Goal: Task Accomplishment & Management: Manage account settings

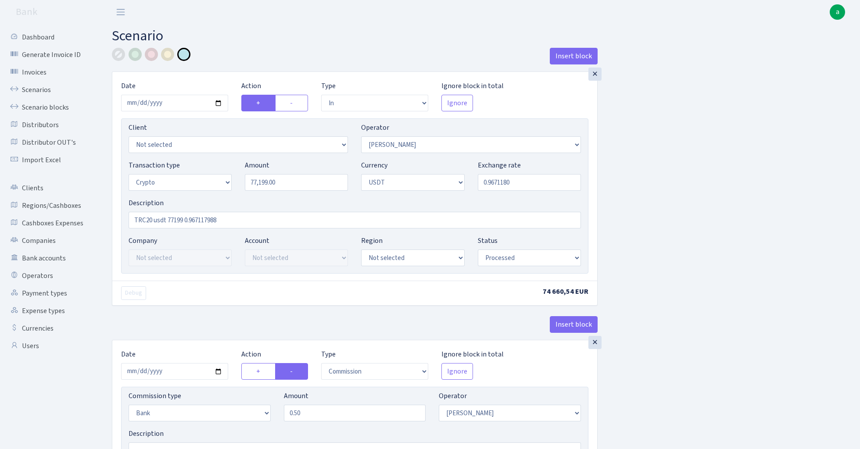
select select "in"
select select "15"
select select "3"
select select "6"
select select "processed"
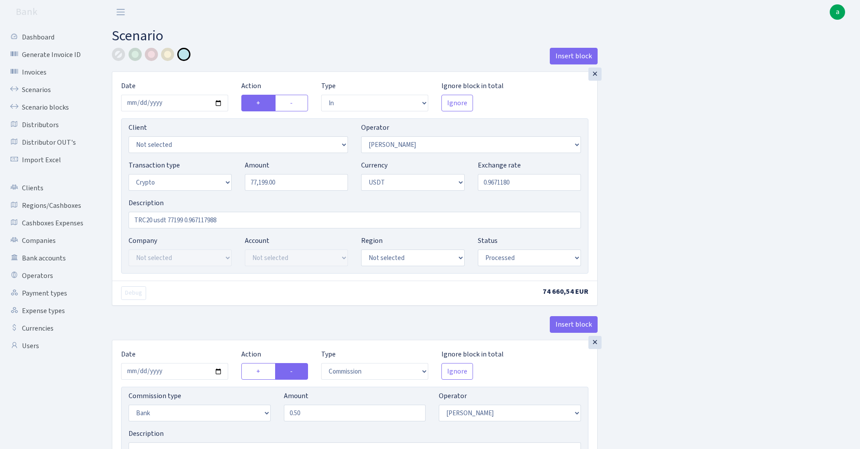
select select "commission"
select select "bank"
select select "15"
select select "processed"
select select "in"
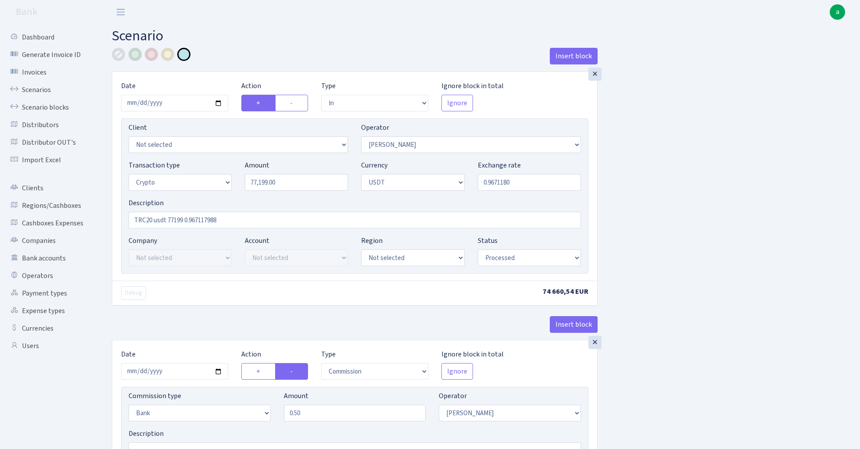
select select "297"
select select "2"
select select "6"
select select "20"
select select "56"
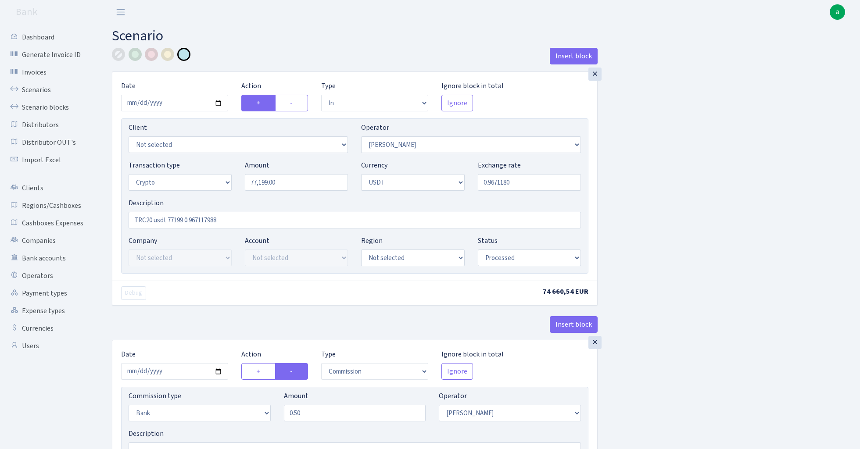
select select "processed"
select select "out"
select select "297"
select select "15"
select select "6"
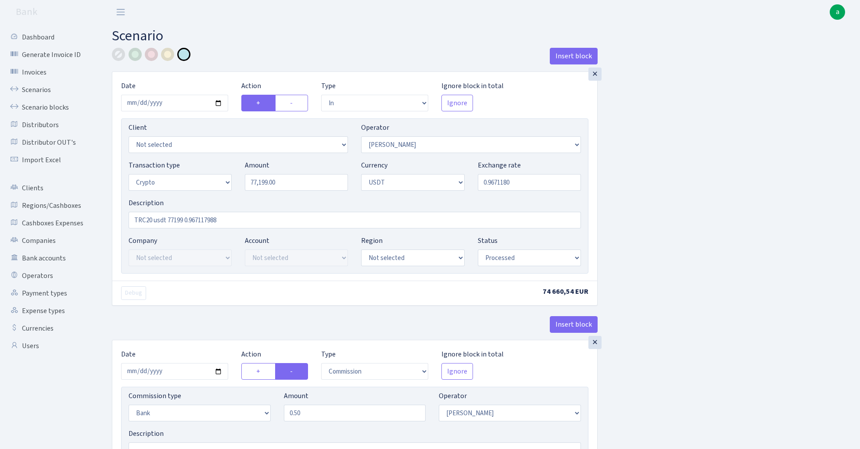
select select "processed"
click at [41, 91] on link "Scenarios" at bounding box center [48, 90] width 88 height 18
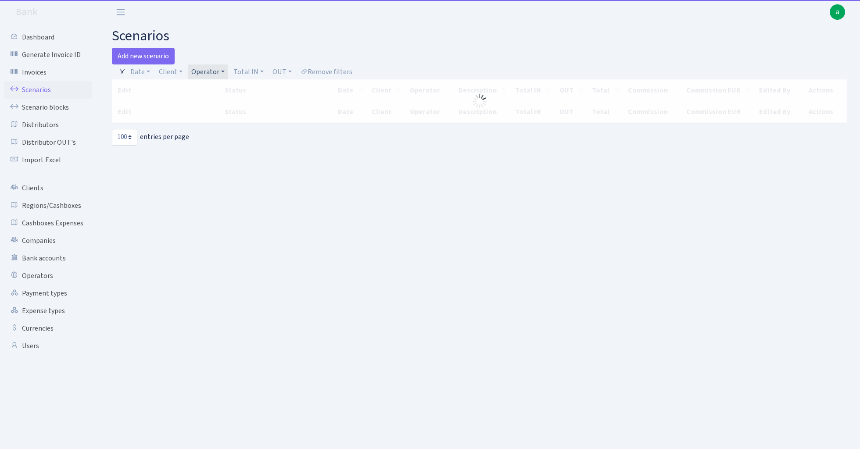
select select "100"
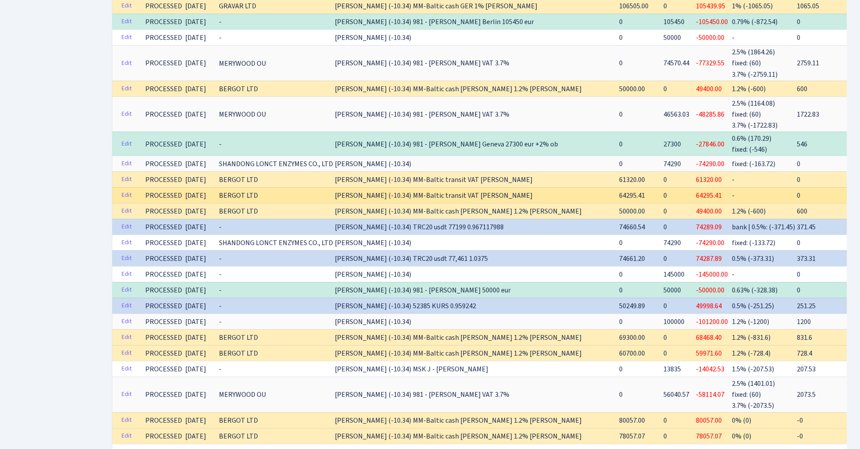
scroll to position [804, 0]
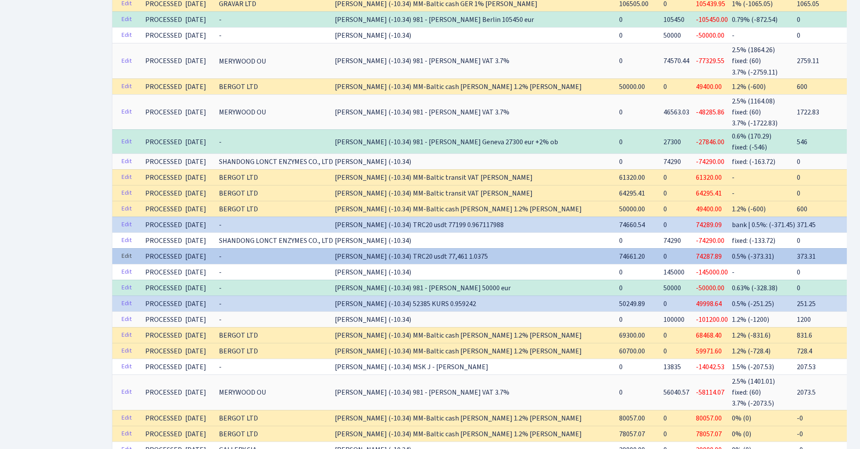
click at [129, 250] on link "Edit" at bounding box center [127, 257] width 18 height 14
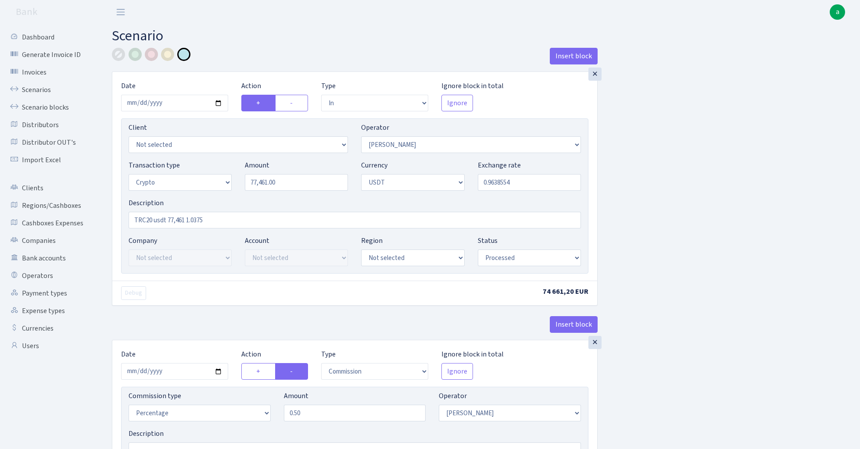
select select "in"
select select "15"
select select "3"
select select "6"
select select "processed"
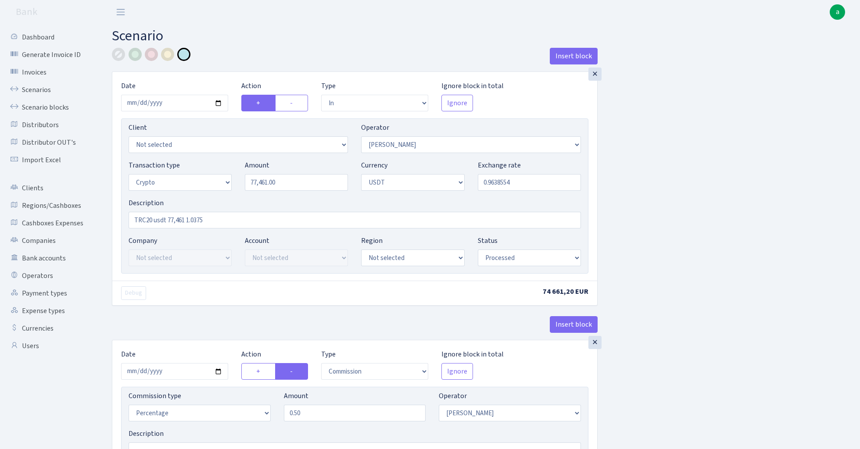
select select "commission"
select select "15"
select select "processed"
select select "in"
select select "297"
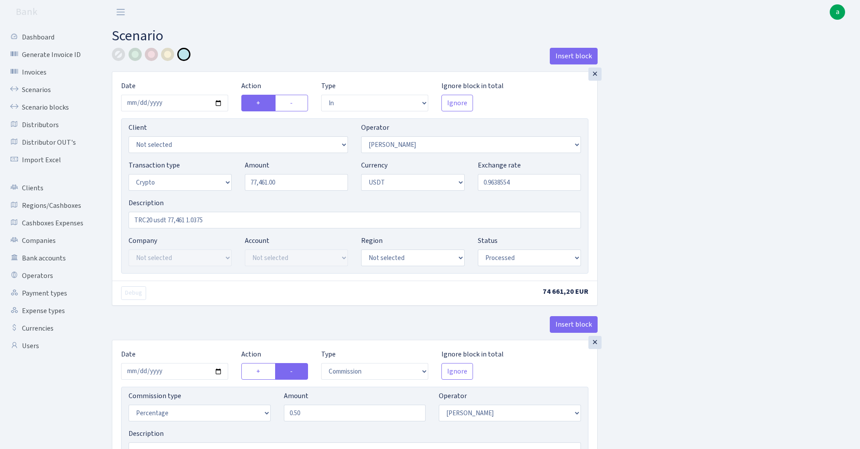
select select "2"
select select "6"
select select "20"
select select "56"
select select "processed"
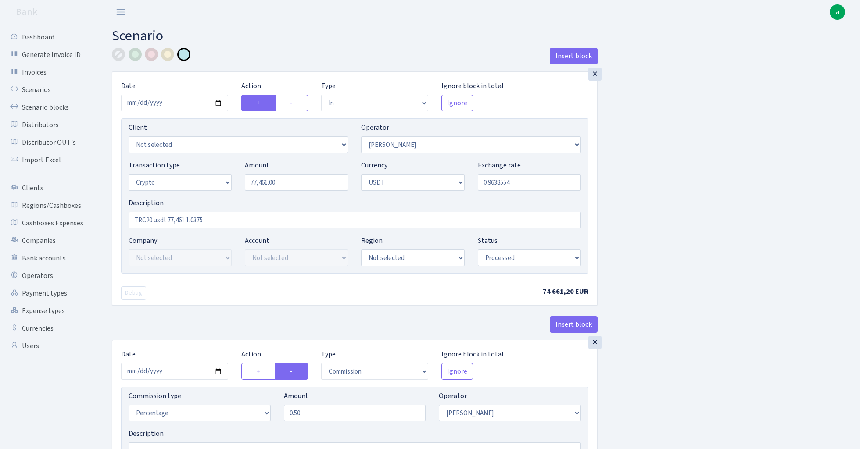
select select "out"
select select "297"
select select "15"
select select "6"
select select "processed"
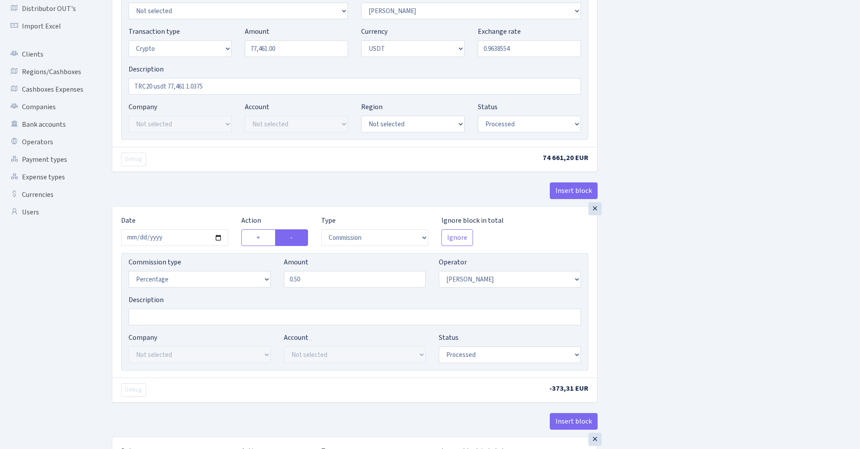
scroll to position [137, 0]
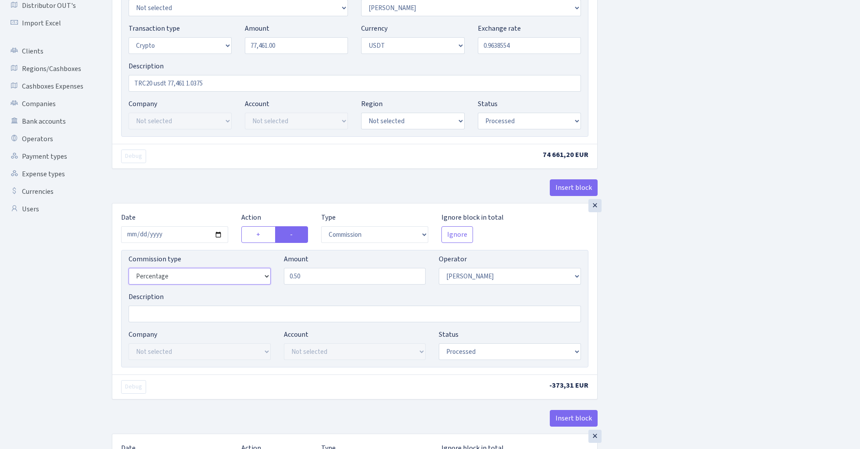
select select "bank"
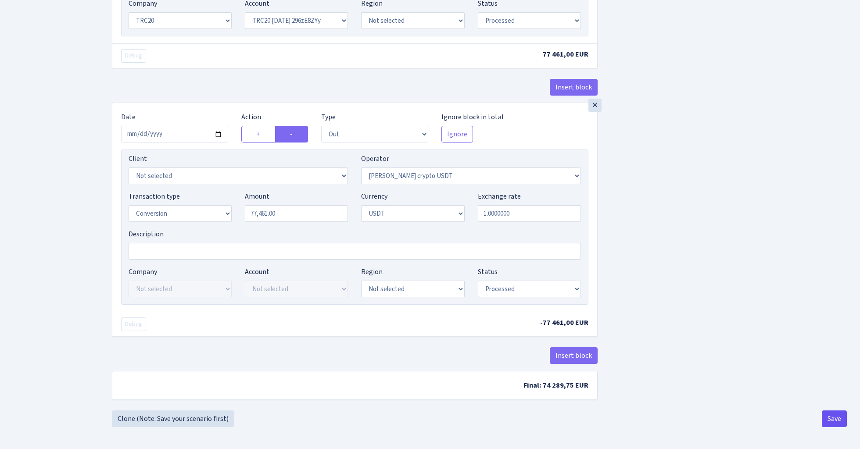
scroll to position [741, 0]
click at [835, 418] on button "Save" at bounding box center [834, 419] width 25 height 17
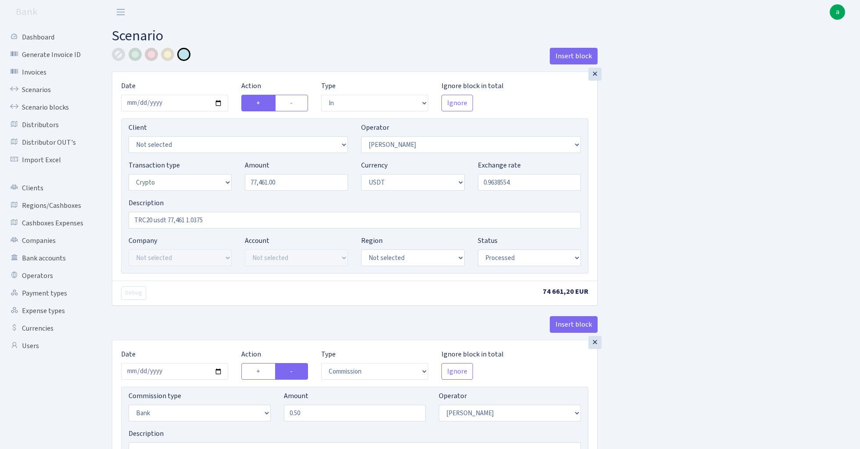
select select "in"
select select "15"
select select "3"
select select "6"
select select "processed"
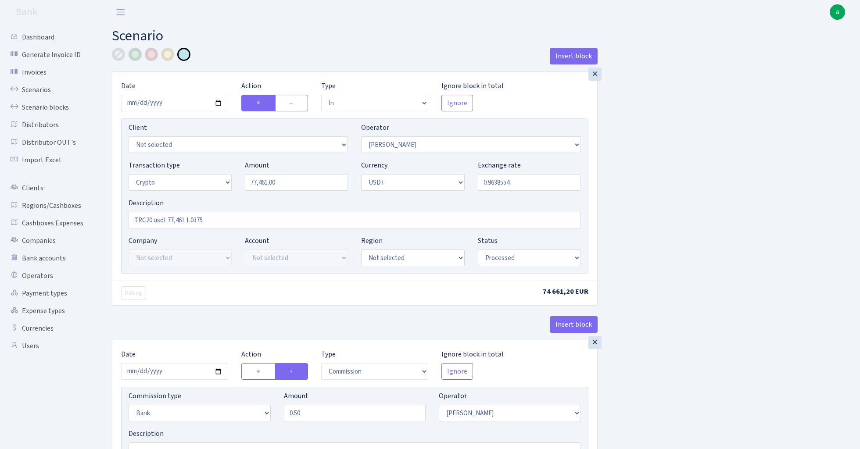
select select "commission"
select select "bank"
select select "15"
select select "processed"
select select "in"
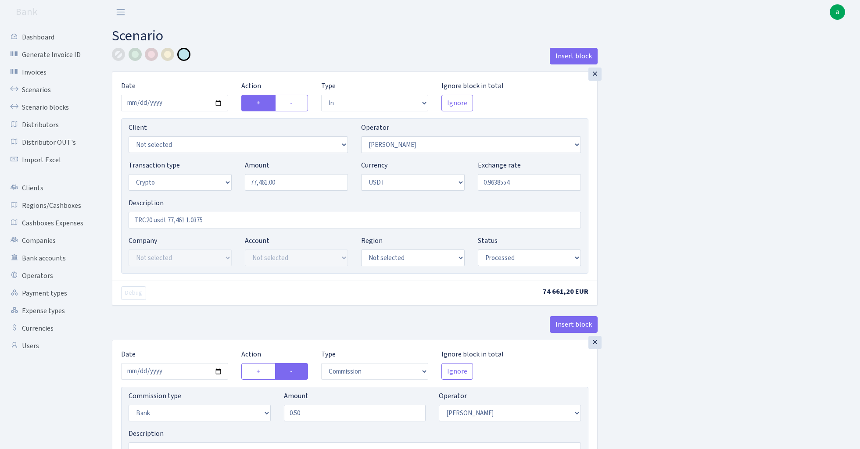
select select "297"
select select "2"
select select "6"
select select "20"
select select "56"
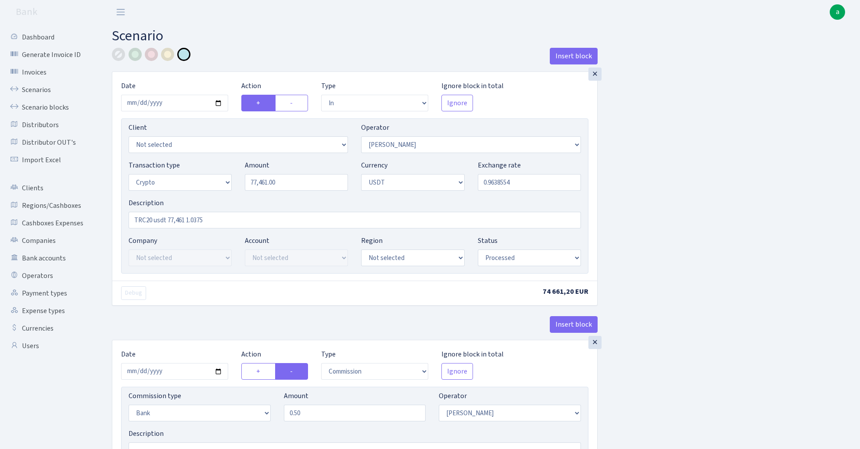
select select "processed"
select select "out"
select select "297"
select select "15"
select select "6"
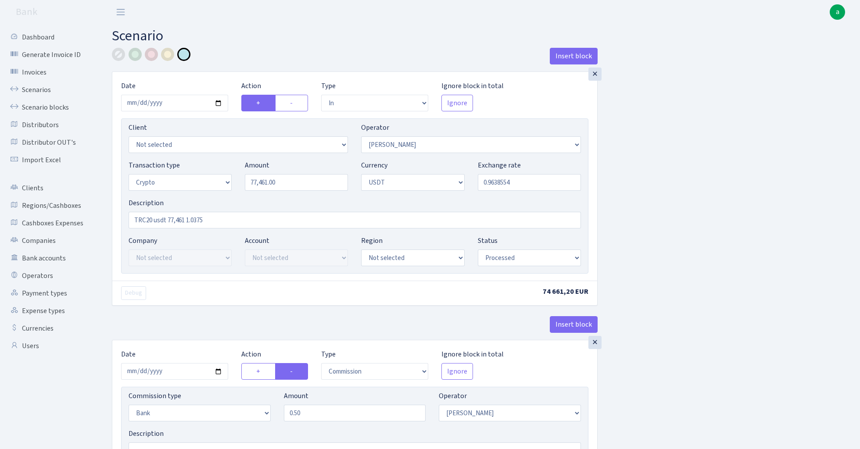
select select "processed"
click at [37, 91] on link "Scenarios" at bounding box center [48, 90] width 88 height 18
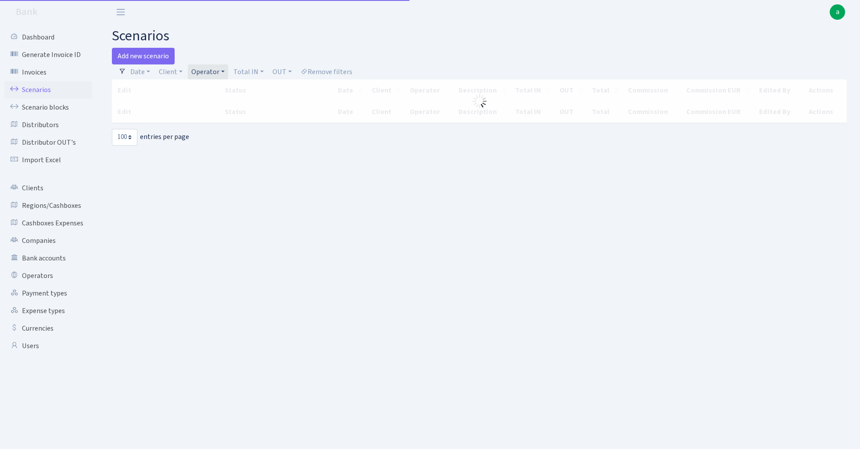
select select "100"
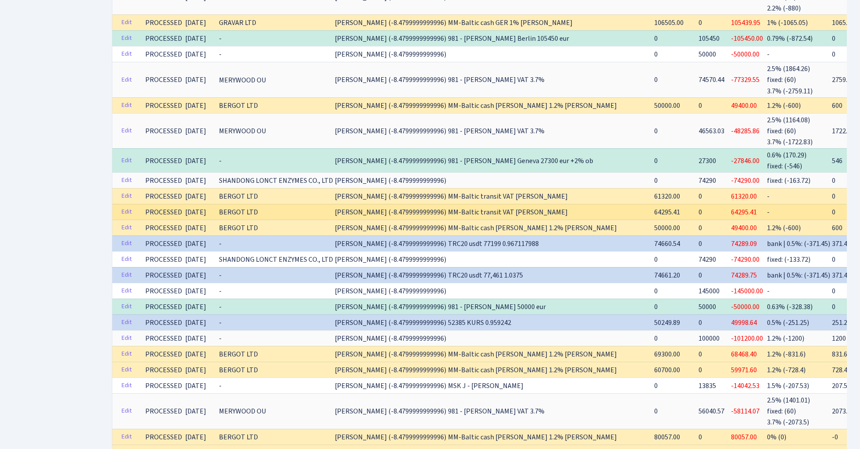
scroll to position [801, 0]
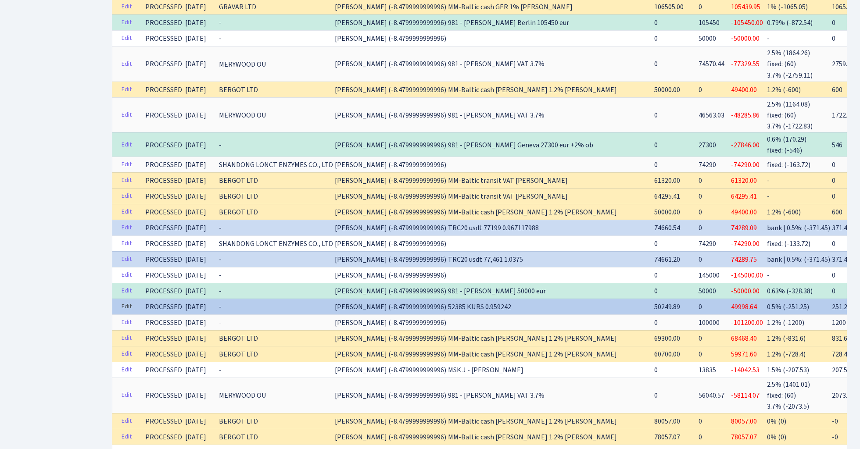
click at [130, 300] on link "Edit" at bounding box center [127, 307] width 18 height 14
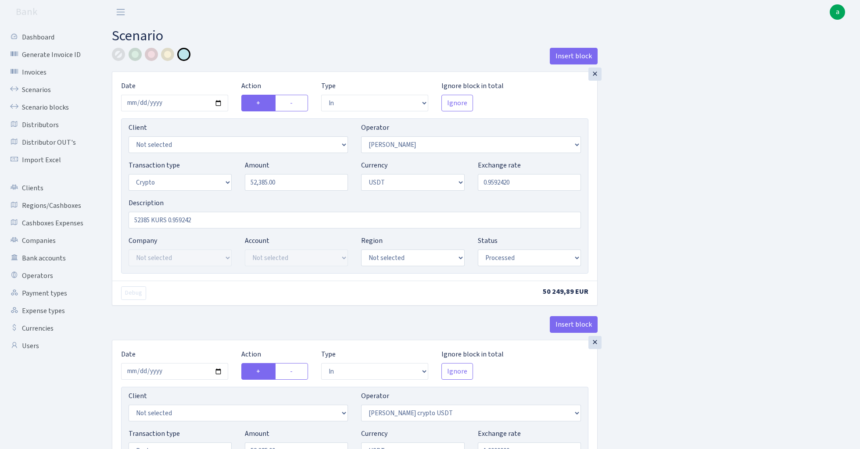
select select "in"
select select "15"
select select "3"
select select "6"
select select "processed"
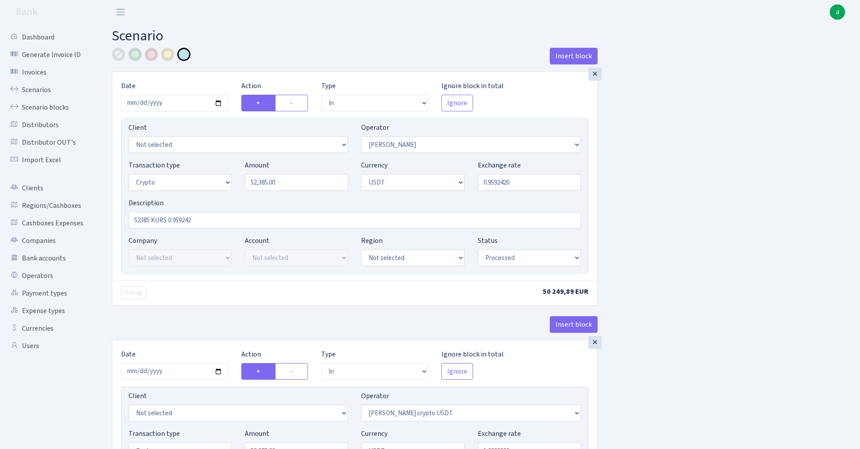
select select "in"
select select "297"
select select "2"
select select "6"
select select "20"
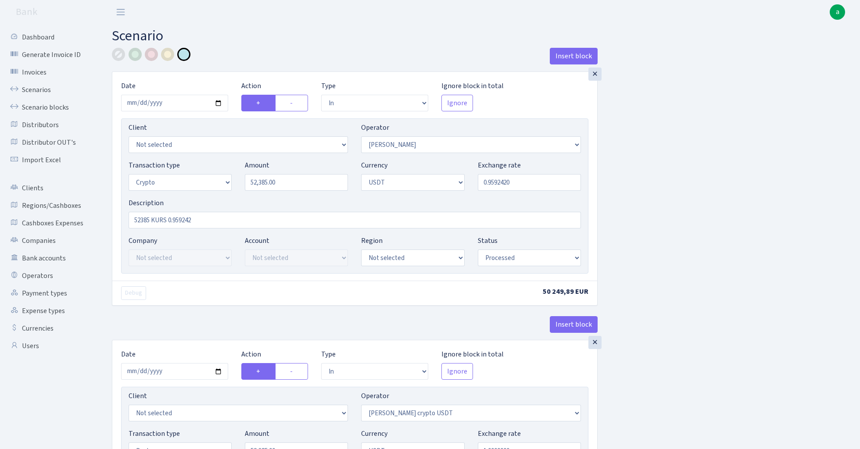
select select "56"
select select "processed"
select select "out"
select select "297"
select select "15"
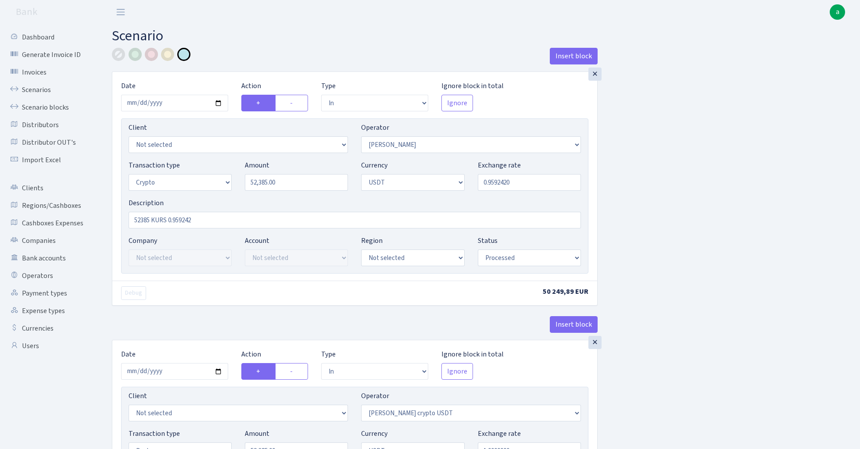
select select "6"
select select "processed"
select select "commission"
select select "15"
select select "processed"
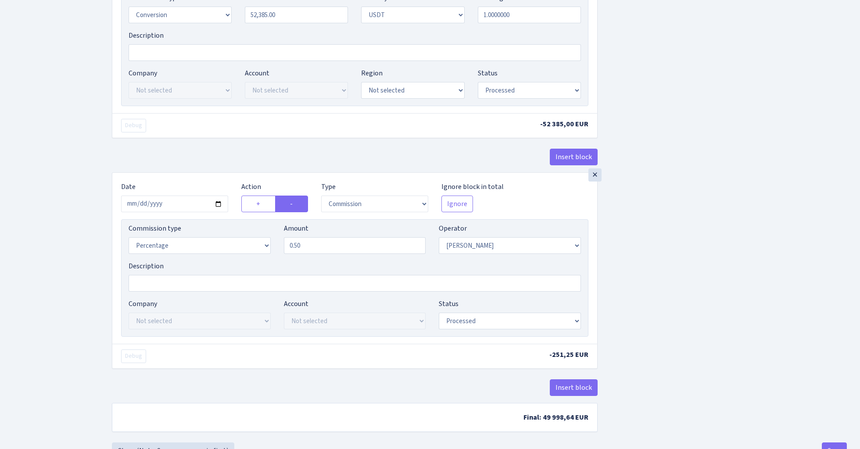
scroll to position [710, 0]
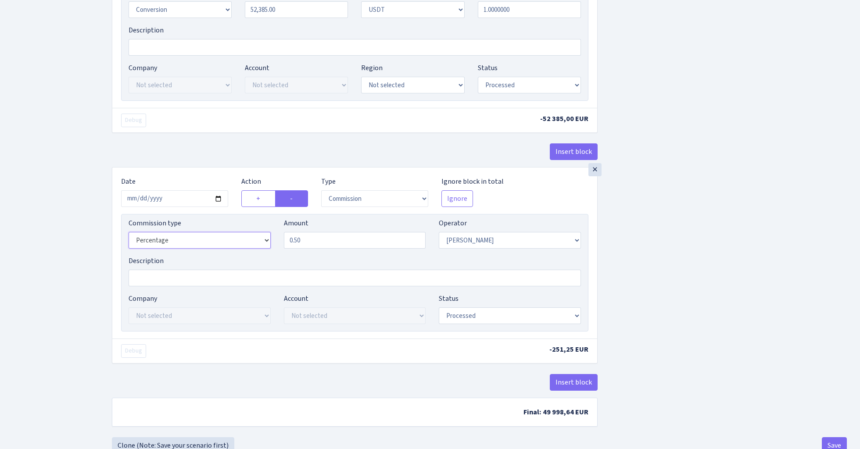
select select "bank"
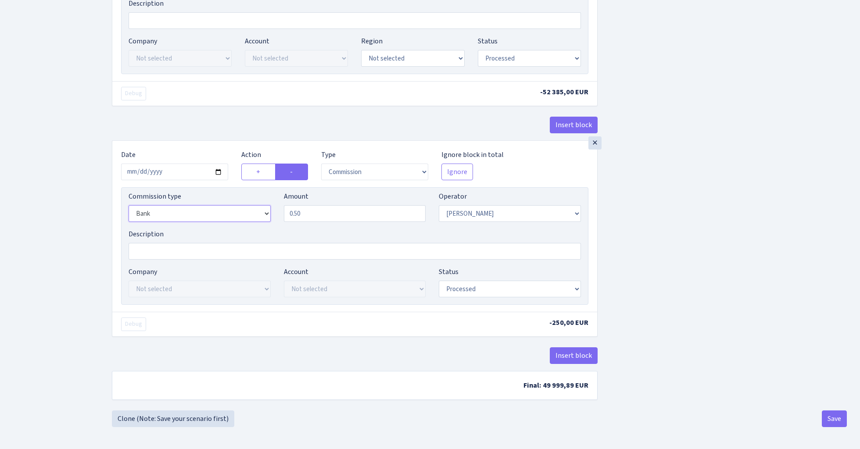
scroll to position [741, 0]
click at [836, 418] on button "Save" at bounding box center [834, 419] width 25 height 17
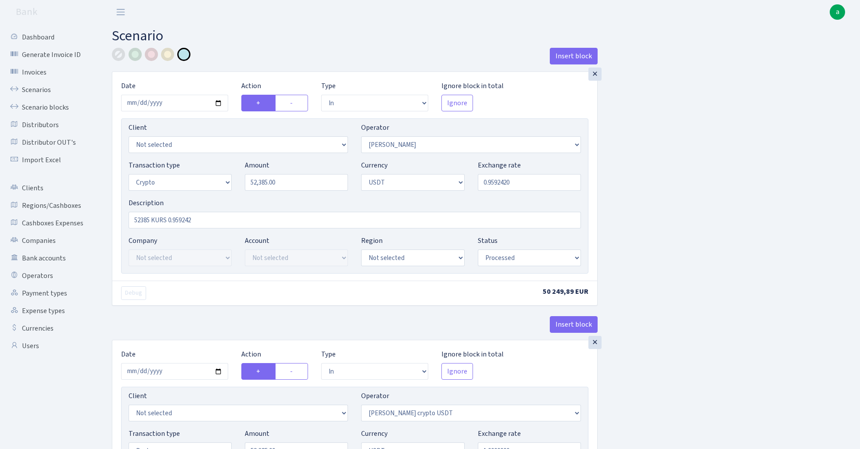
select select "in"
select select "15"
select select "3"
select select "6"
select select "processed"
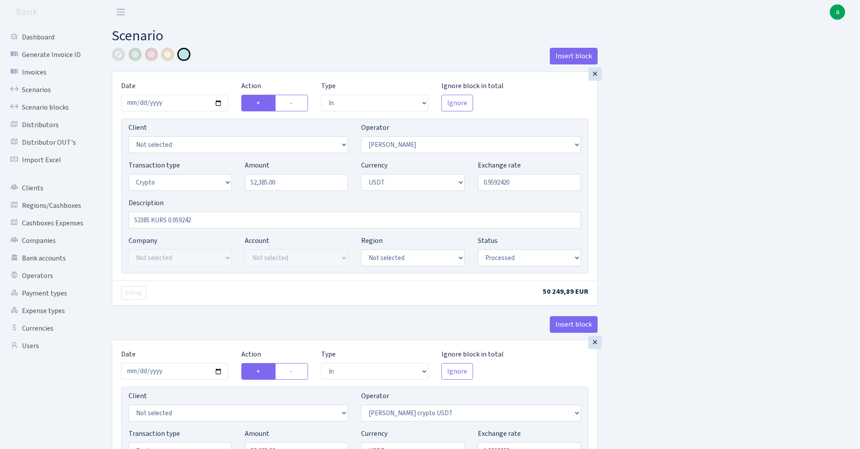
select select "in"
select select "297"
select select "2"
select select "6"
select select "20"
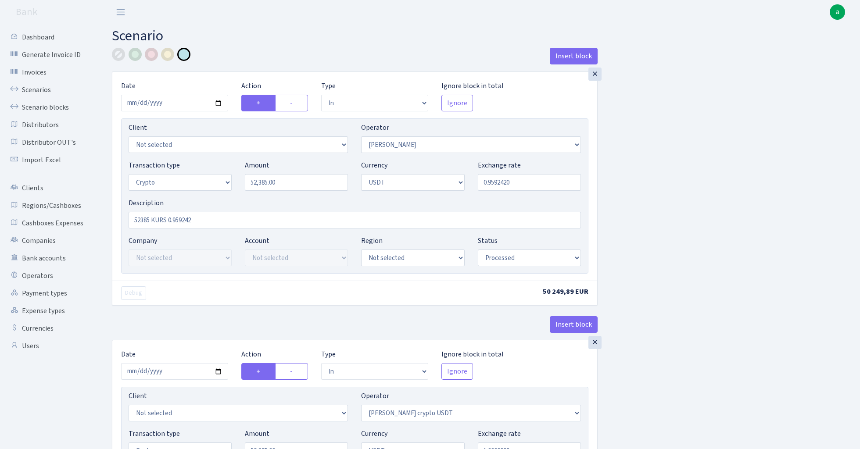
select select "56"
select select "processed"
select select "out"
select select "297"
select select "15"
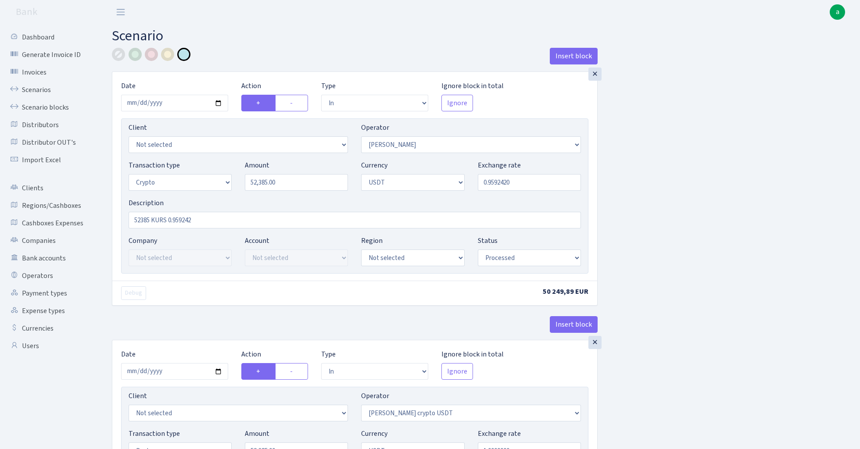
select select "6"
select select "processed"
select select "commission"
select select "bank"
select select "15"
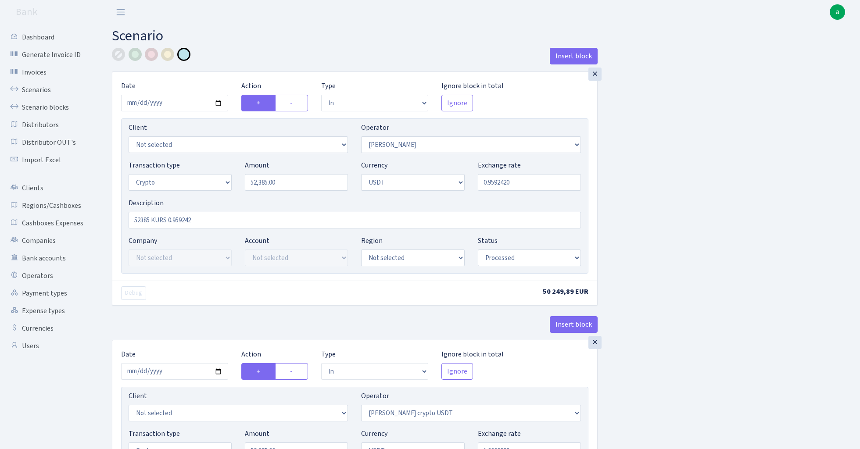
select select "processed"
click at [39, 89] on link "Scenarios" at bounding box center [48, 90] width 88 height 18
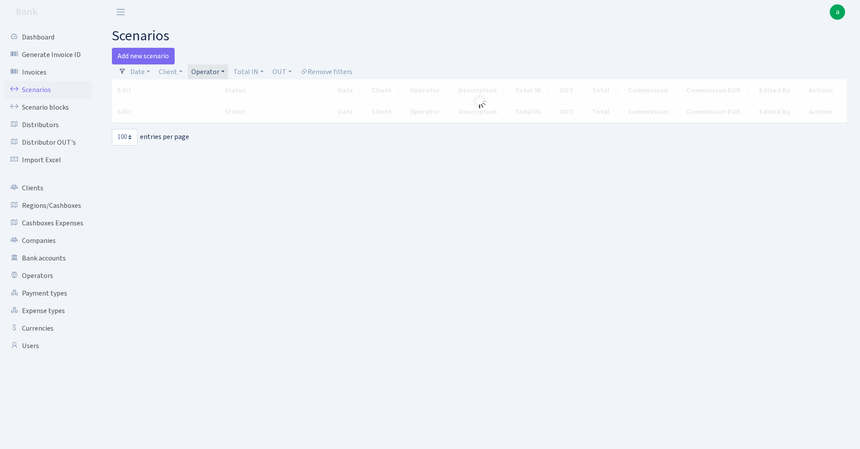
select select "100"
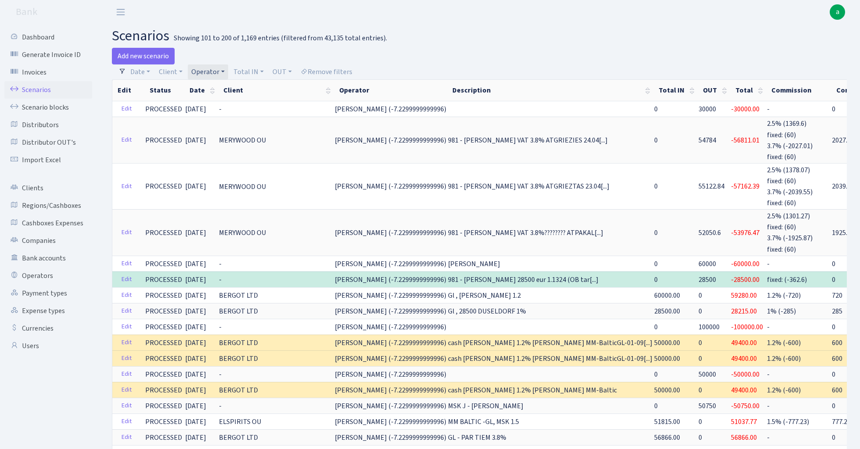
click at [212, 70] on link "Operator" at bounding box center [208, 71] width 40 height 15
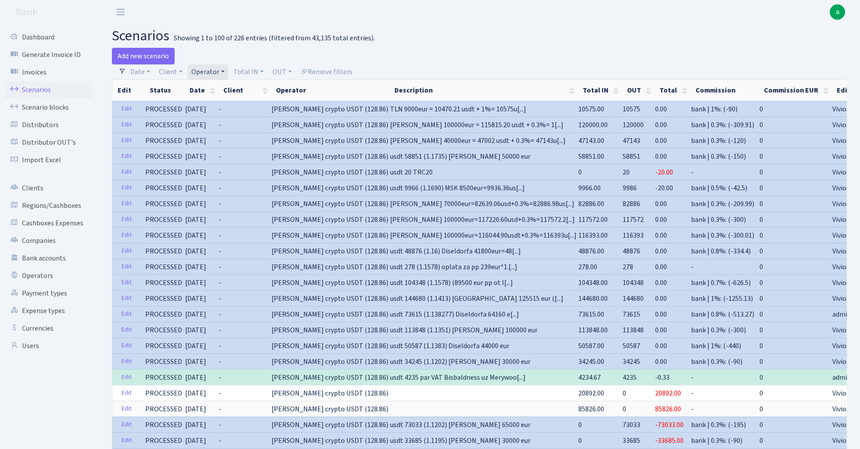
click at [212, 73] on link "Operator" at bounding box center [208, 71] width 40 height 15
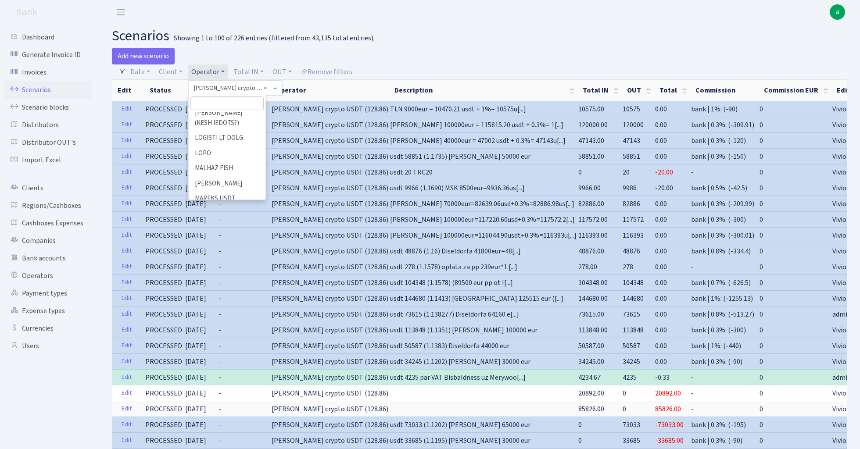
scroll to position [3174, 0]
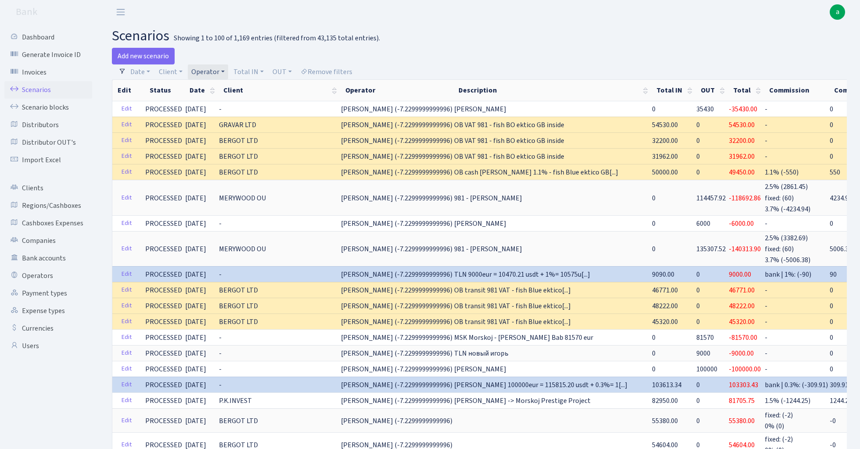
click at [209, 68] on link "Operator" at bounding box center [208, 71] width 40 height 15
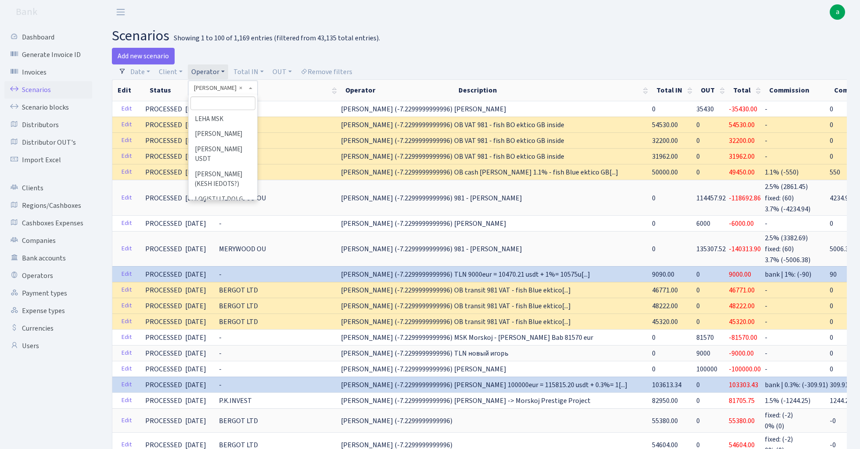
scroll to position [3305, 0]
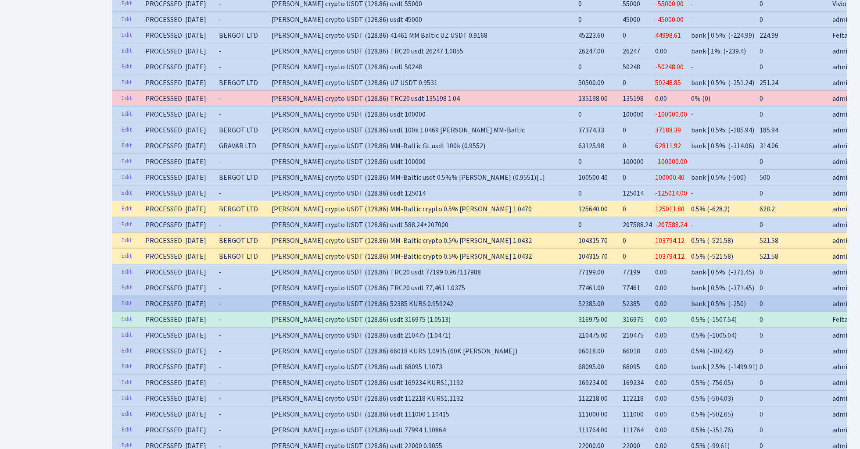
scroll to position [754, 0]
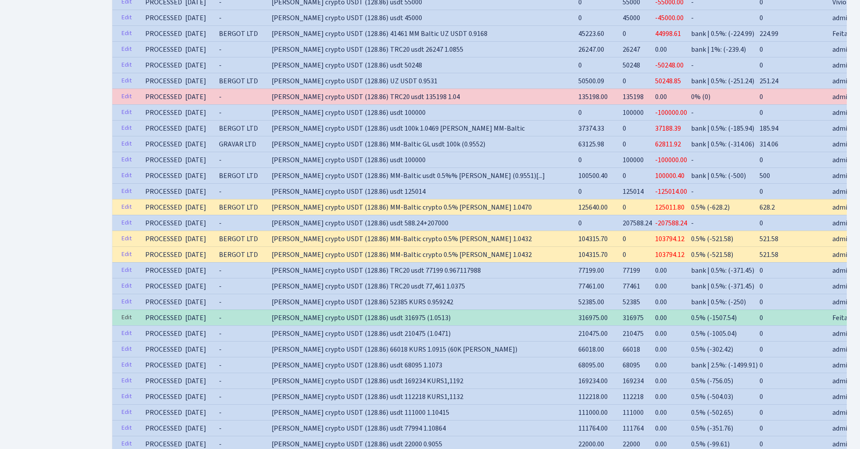
click at [124, 320] on link "Edit" at bounding box center [127, 318] width 18 height 14
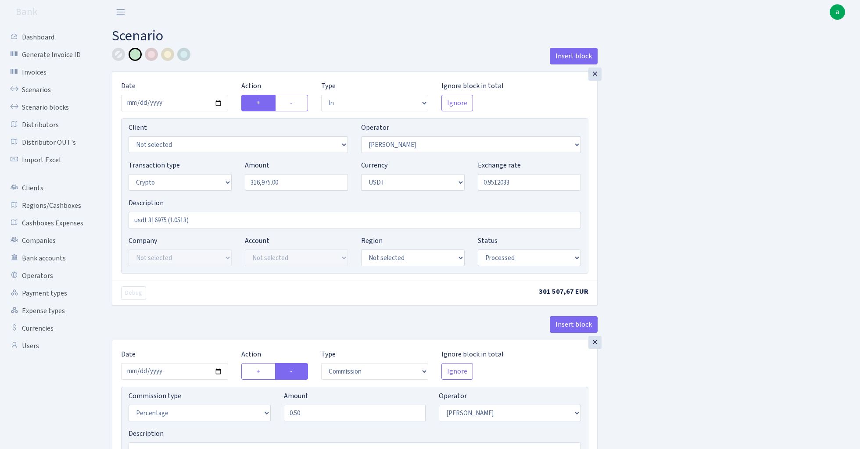
select select "in"
select select "15"
select select "3"
select select "6"
select select "processed"
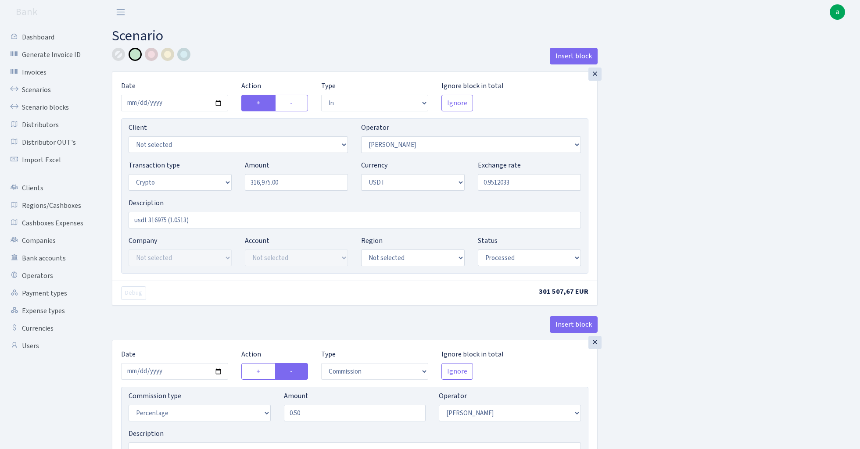
select select "commission"
select select "15"
select select "processed"
select select "in"
select select "297"
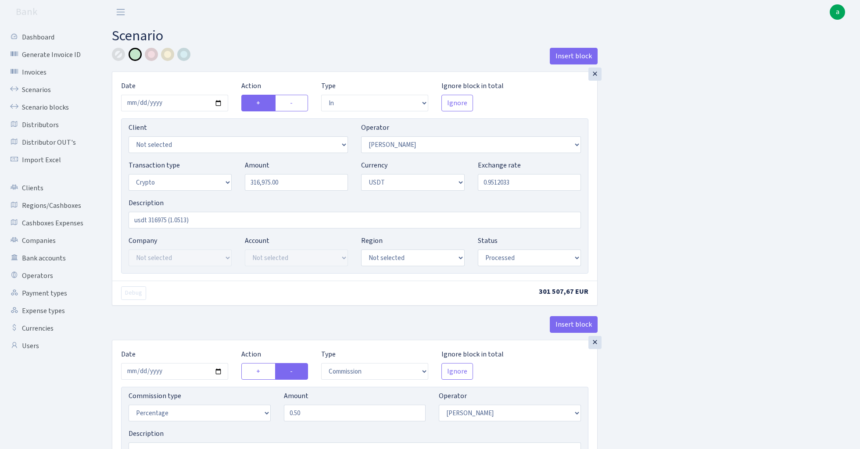
select select "2"
select select "6"
select select "20"
select select "56"
select select "processed"
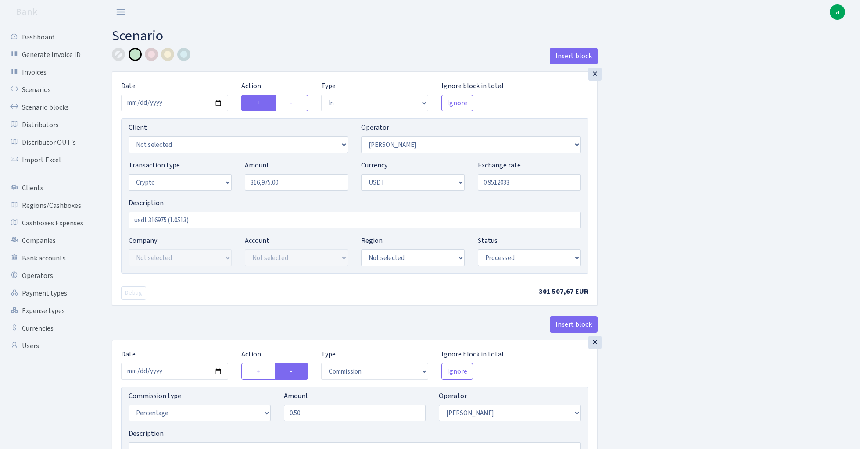
select select "out"
select select "297"
select select "15"
select select "6"
select select "processed"
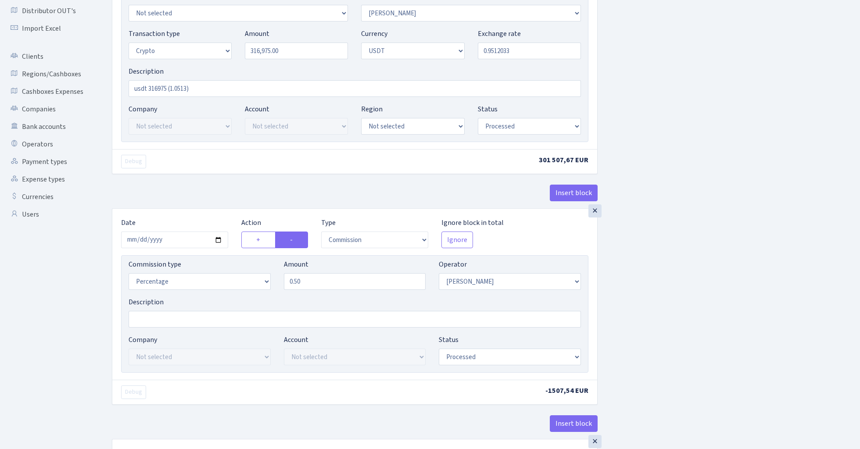
scroll to position [131, 0]
select select "bank"
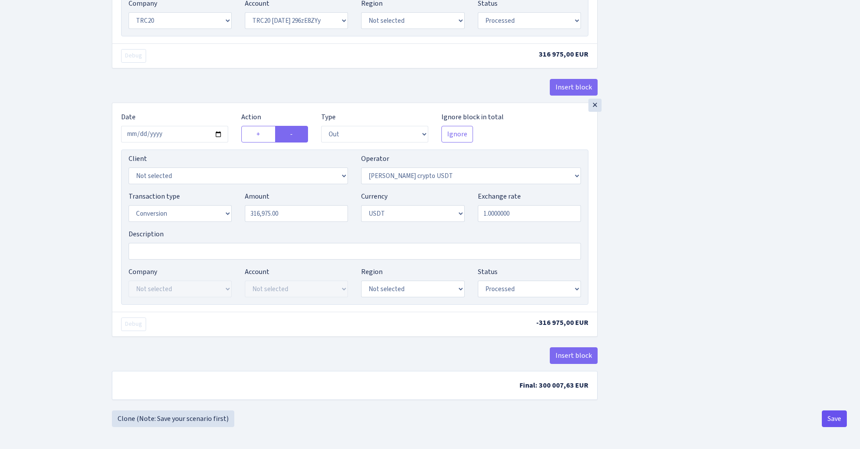
scroll to position [741, 0]
click at [834, 418] on button "Save" at bounding box center [834, 419] width 25 height 17
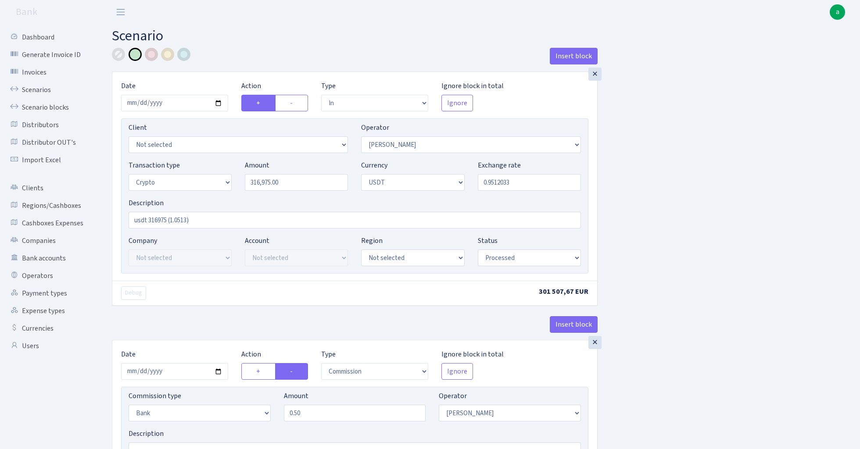
select select "in"
select select "15"
select select "3"
select select "6"
select select "processed"
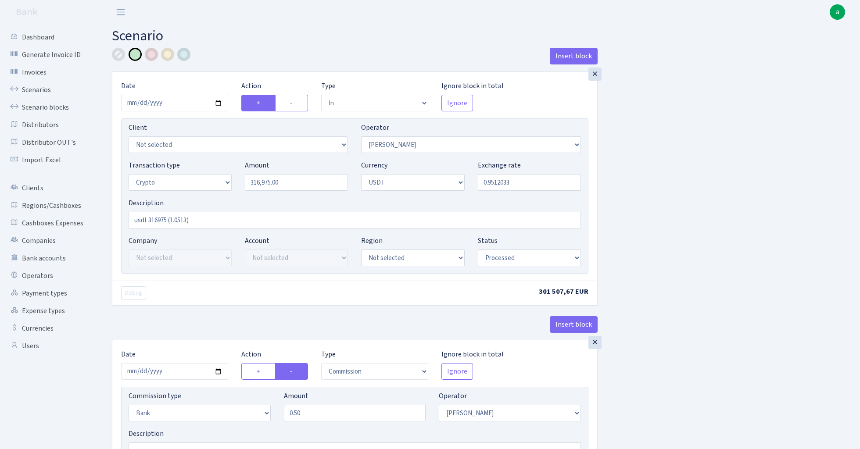
select select "commission"
select select "bank"
select select "15"
select select "processed"
select select "in"
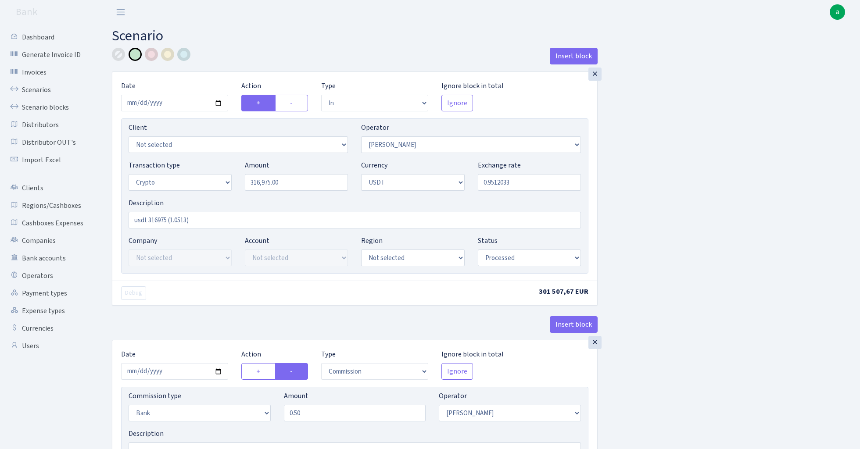
select select "297"
select select "2"
select select "6"
select select "20"
select select "56"
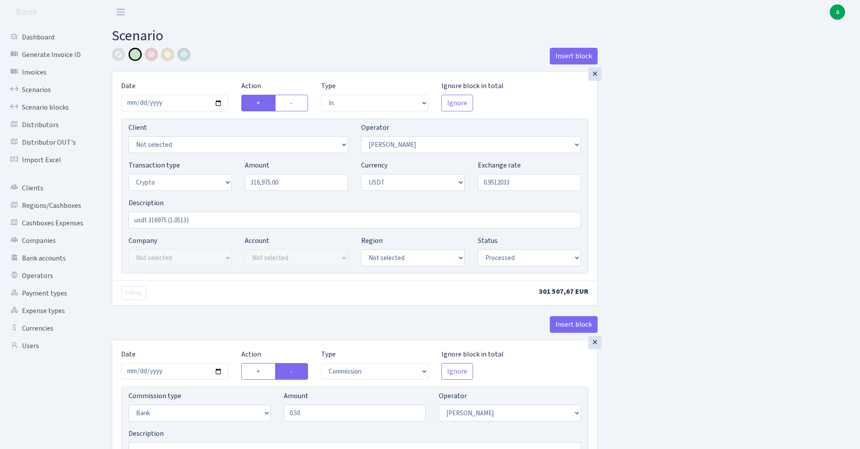
select select "processed"
select select "out"
select select "297"
select select "15"
select select "6"
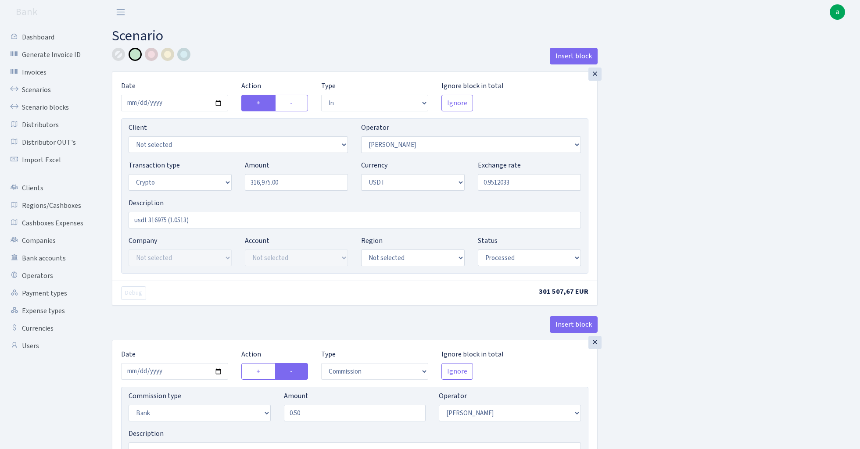
select select "processed"
click at [37, 91] on link "Scenarios" at bounding box center [48, 90] width 88 height 18
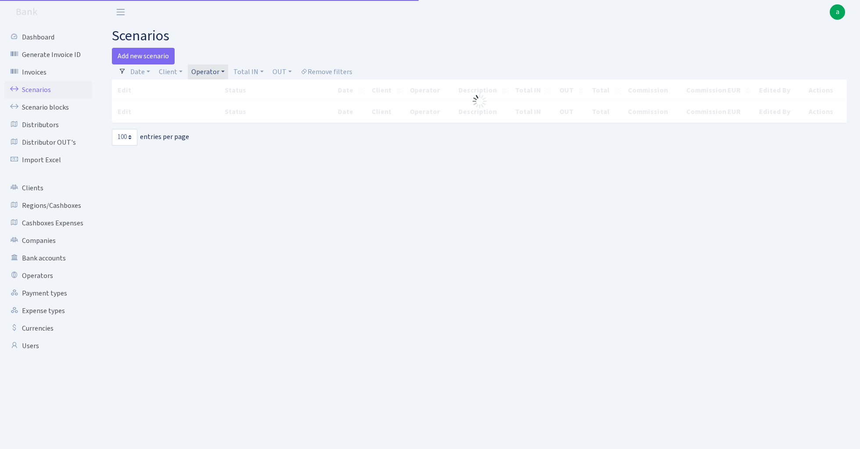
select select "100"
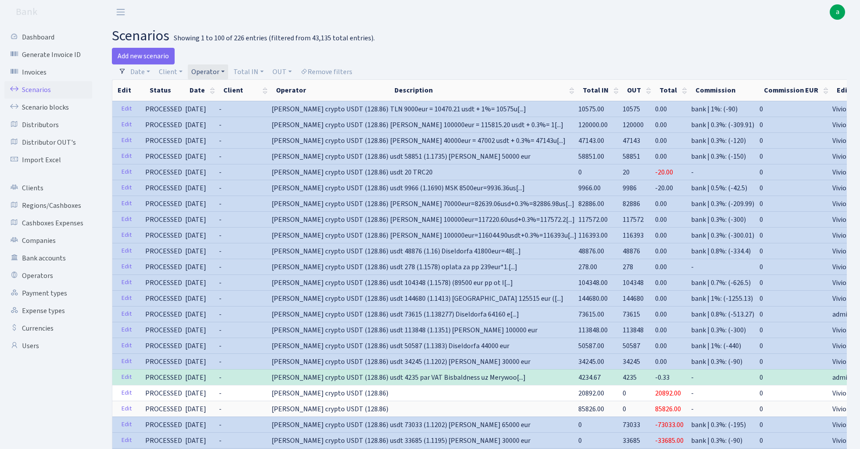
click at [213, 67] on link "Operator" at bounding box center [208, 71] width 40 height 15
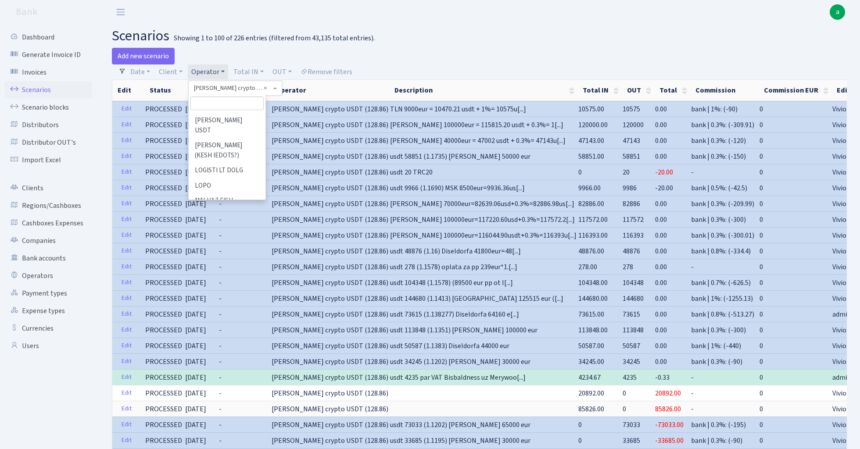
scroll to position [3144, 0]
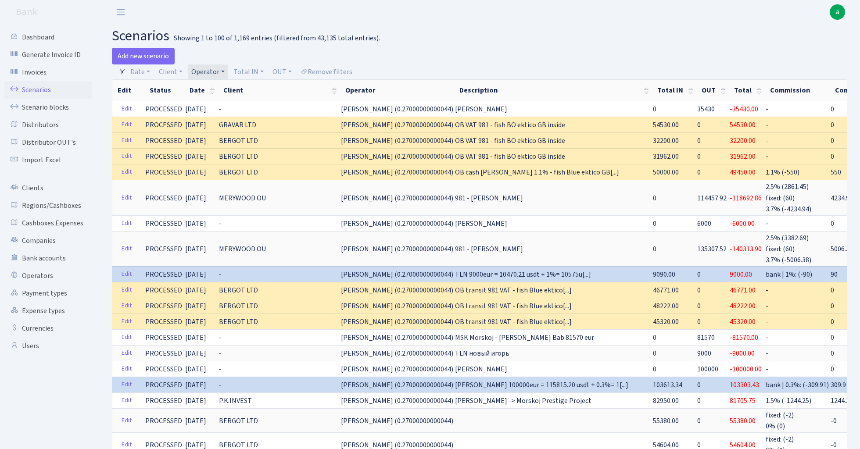
click at [213, 71] on link "Operator" at bounding box center [208, 71] width 40 height 15
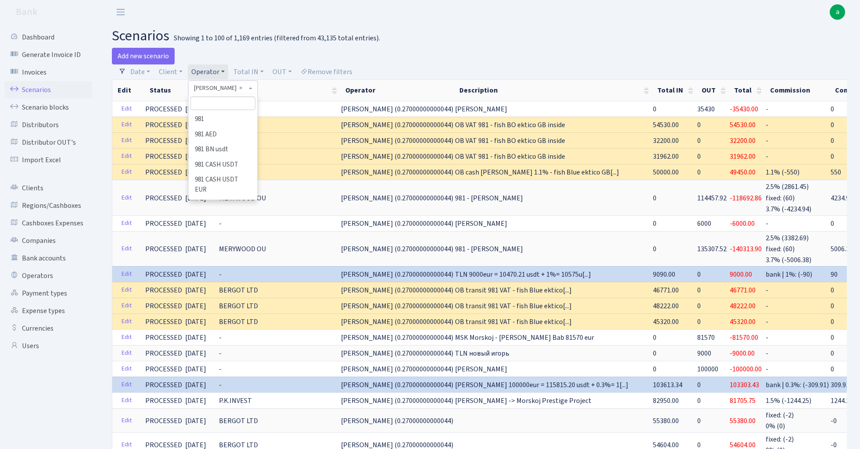
scroll to position [3303, 0]
click at [220, 103] on input "search" at bounding box center [222, 104] width 64 height 14
type input "V_di"
click at [229, 120] on li "V_DIMA EVREI eur" at bounding box center [222, 119] width 66 height 15
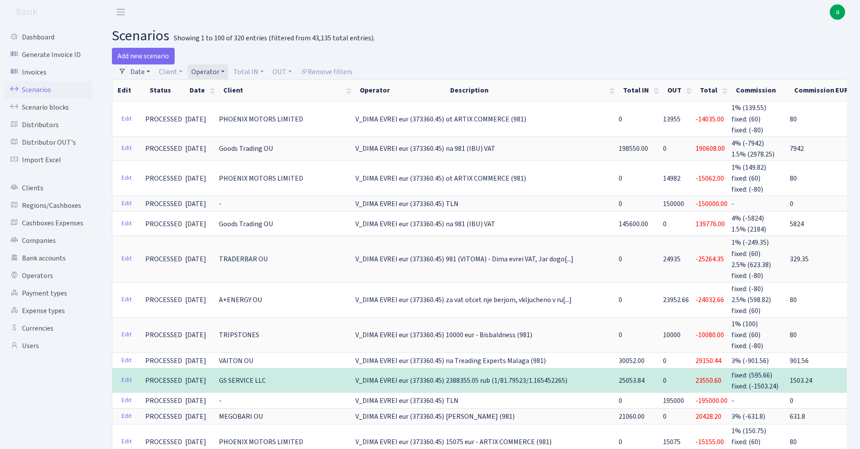
click at [143, 72] on link "Date" at bounding box center [140, 71] width 27 height 15
click at [199, 89] on input "[DATE] - [DATE]" at bounding box center [197, 89] width 104 height 17
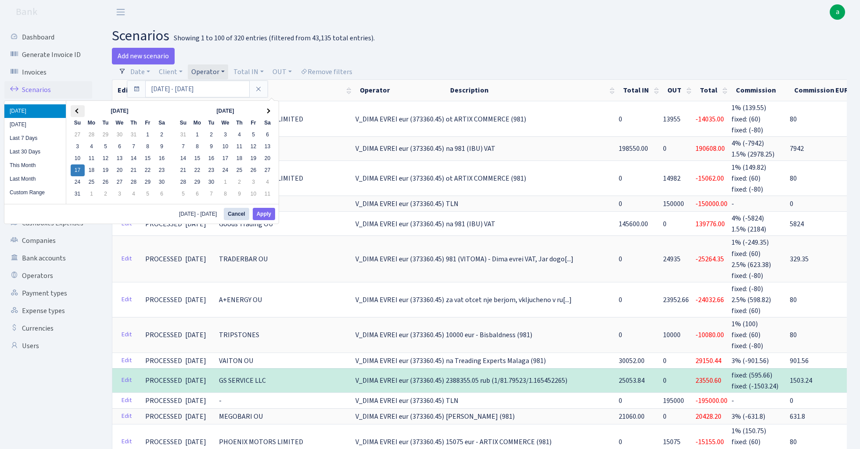
click at [76, 109] on th at bounding box center [78, 111] width 14 height 12
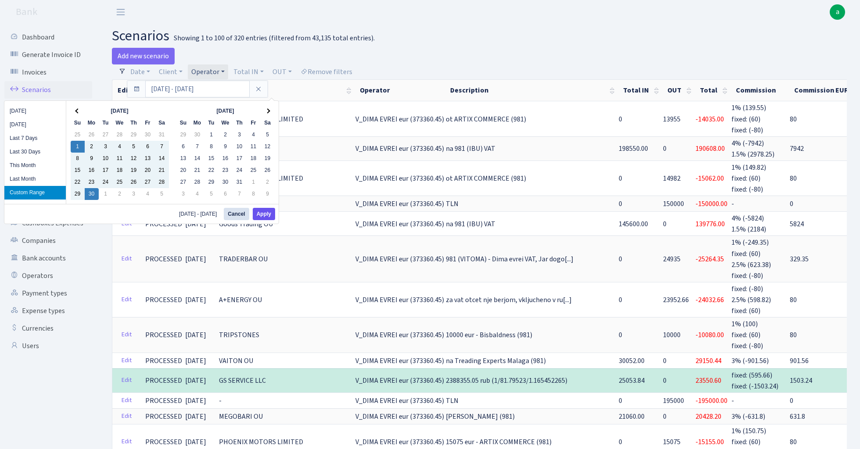
click at [267, 212] on button "Apply" at bounding box center [264, 214] width 22 height 12
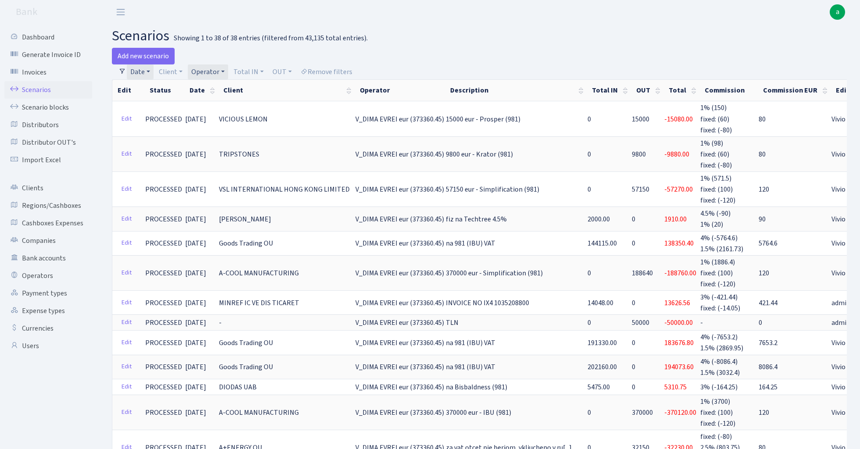
click at [146, 75] on link "Date" at bounding box center [140, 71] width 27 height 15
click at [166, 88] on input "[DATE] - [DATE]" at bounding box center [197, 89] width 104 height 17
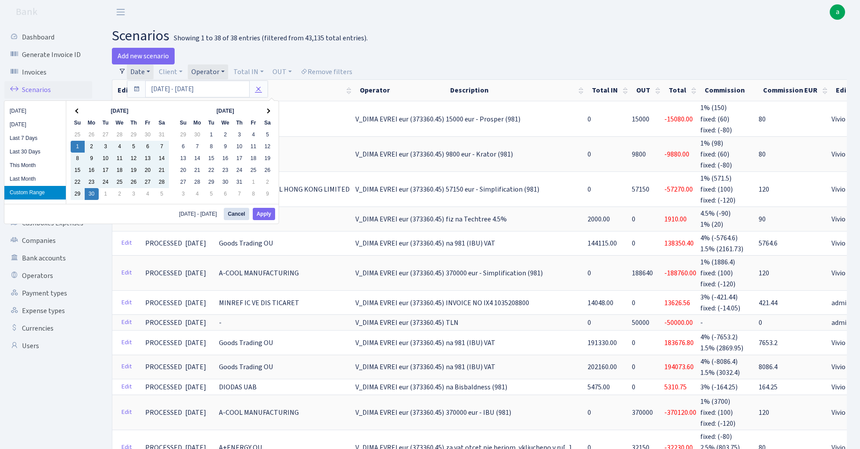
click at [257, 89] on icon at bounding box center [258, 89] width 7 height 7
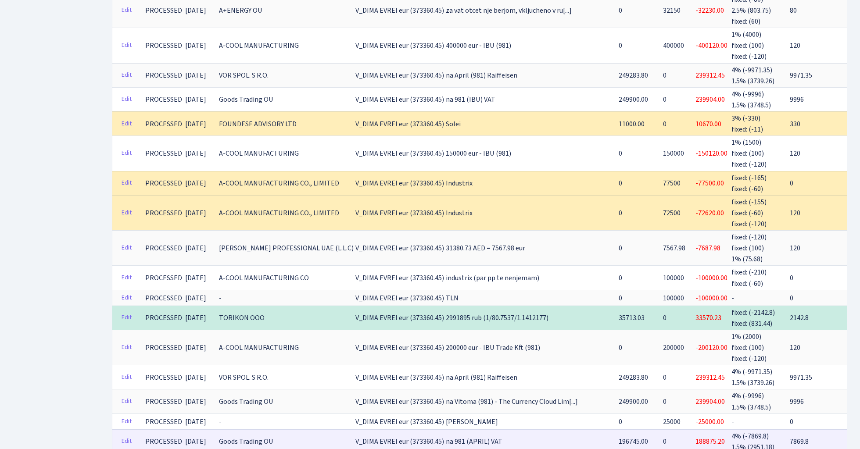
scroll to position [2352, 0]
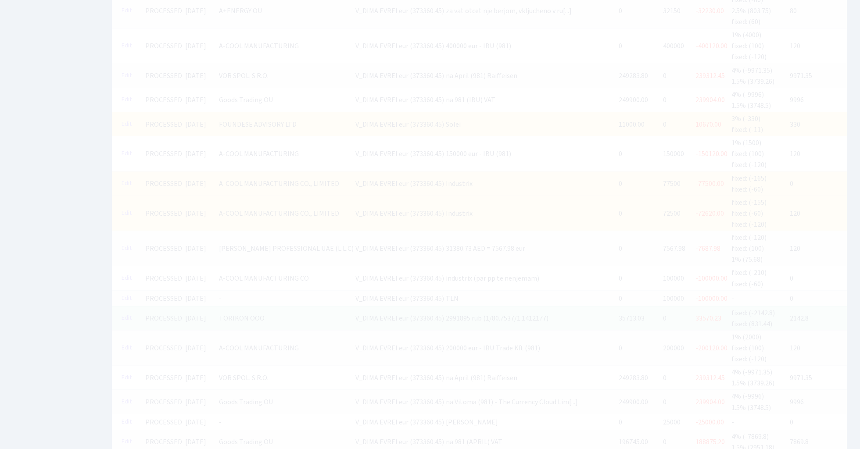
scroll to position [2177, 0]
